Goal: Check status: Check status

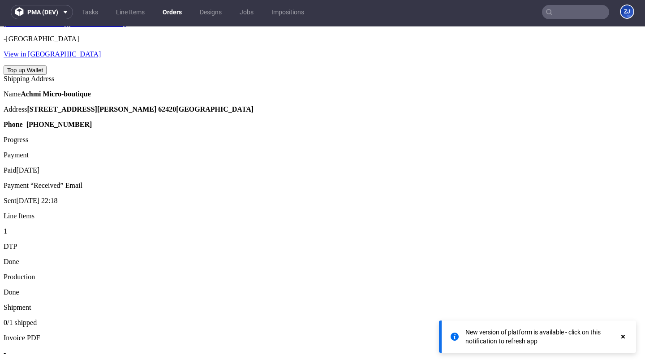
scroll to position [196, 0]
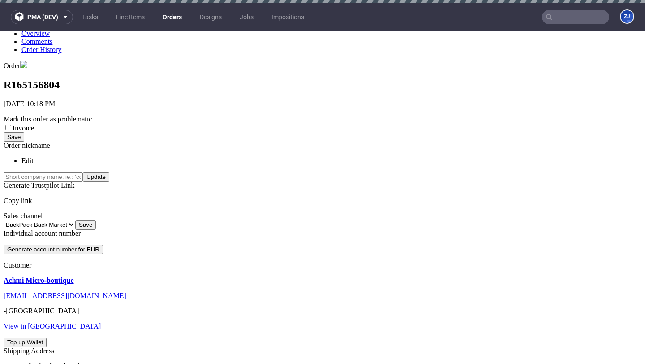
scroll to position [196, 0]
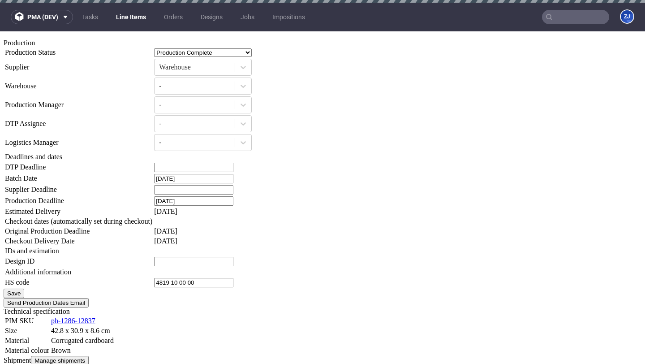
scroll to position [767, 0]
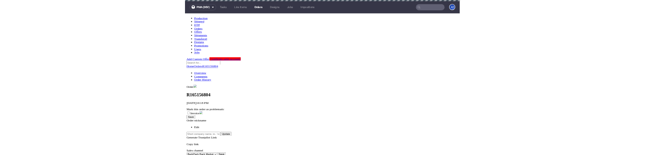
scroll to position [196, 0]
